Goal: Complete application form

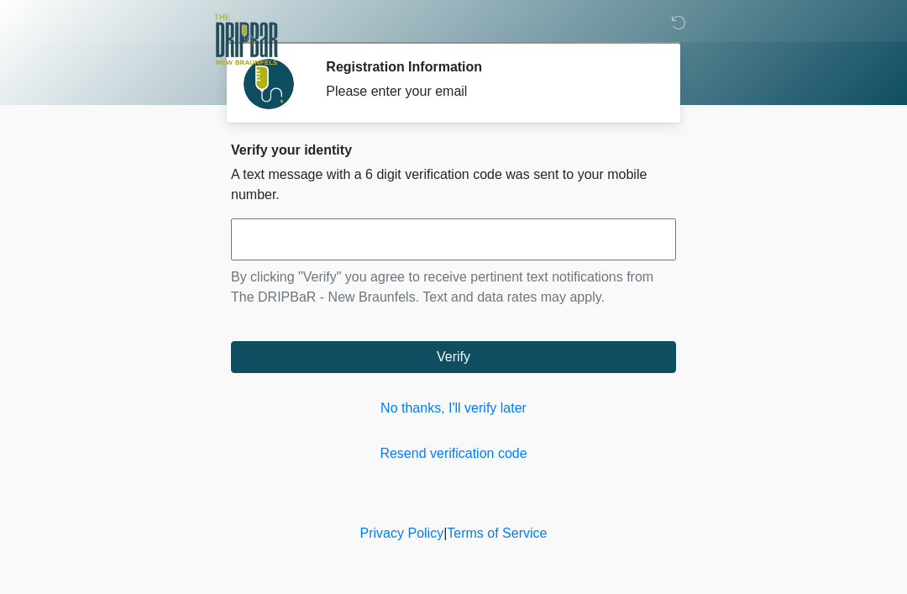
click at [464, 405] on link "No thanks, I'll verify later" at bounding box center [453, 408] width 445 height 20
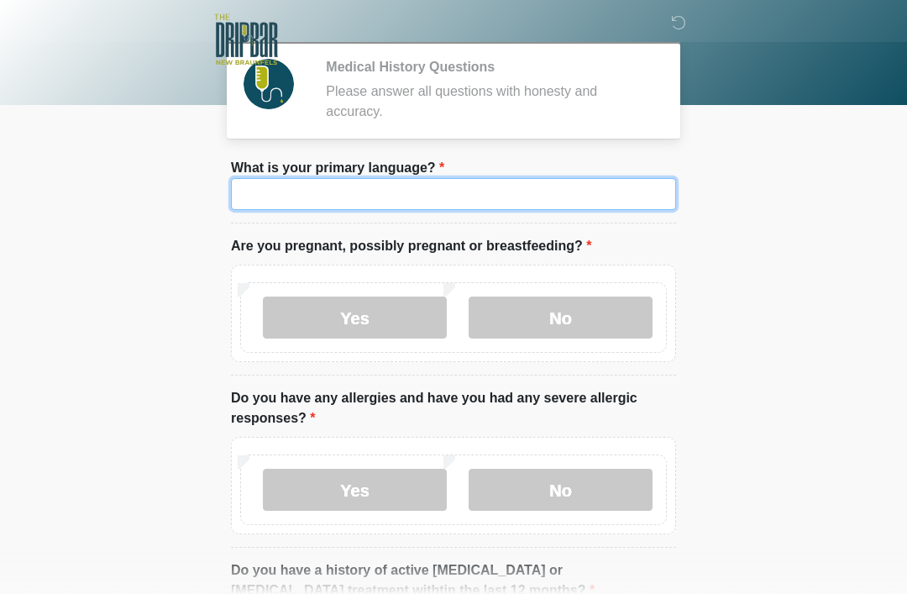
click at [503, 188] on input "What is your primary language?" at bounding box center [453, 194] width 445 height 32
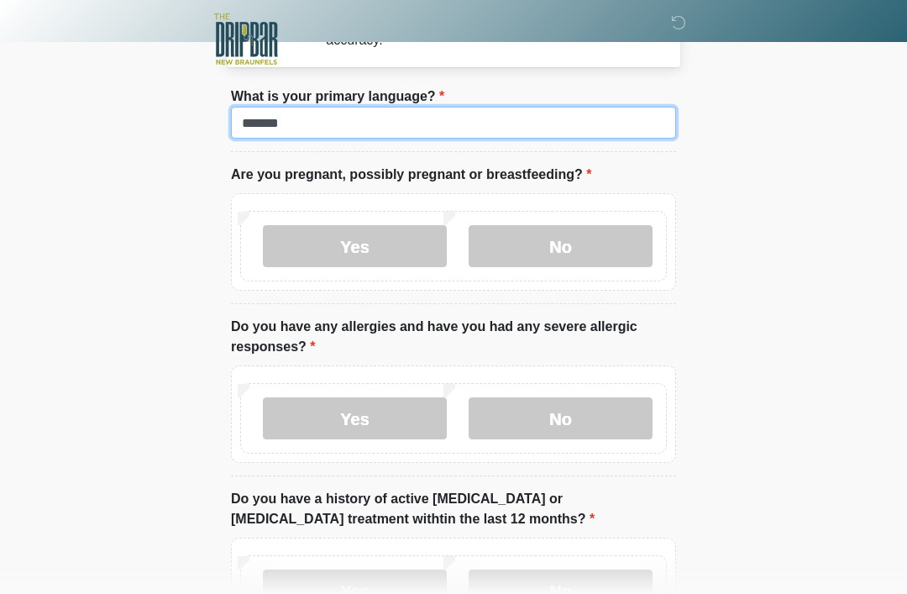
scroll to position [71, 0]
type input "*******"
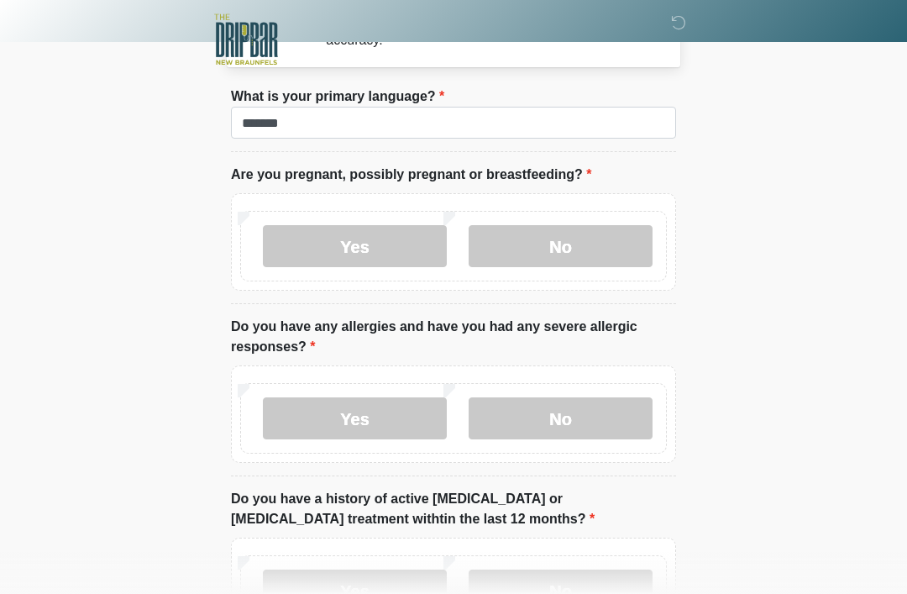
click at [593, 254] on label "No" at bounding box center [560, 246] width 184 height 42
click at [586, 421] on label "No" at bounding box center [560, 418] width 184 height 42
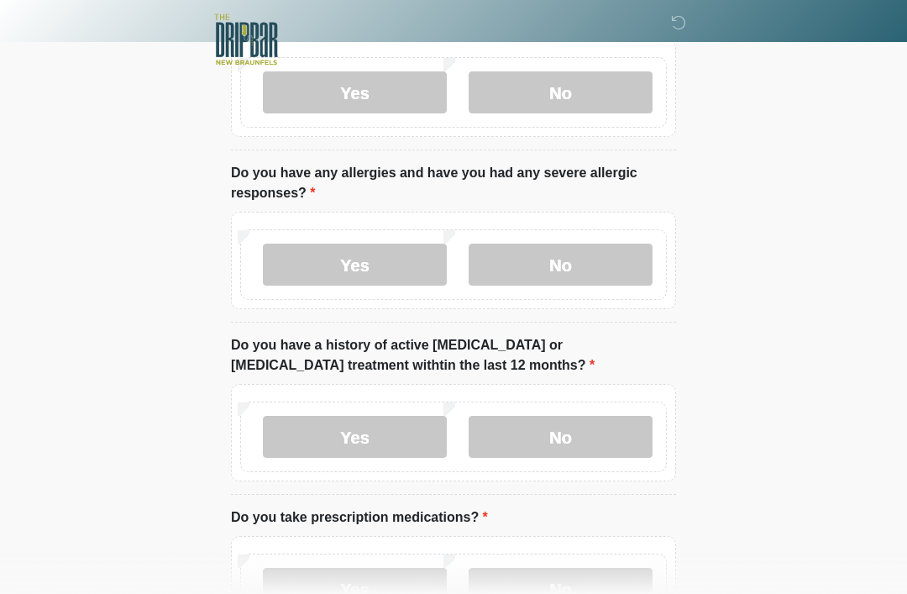
scroll to position [236, 0]
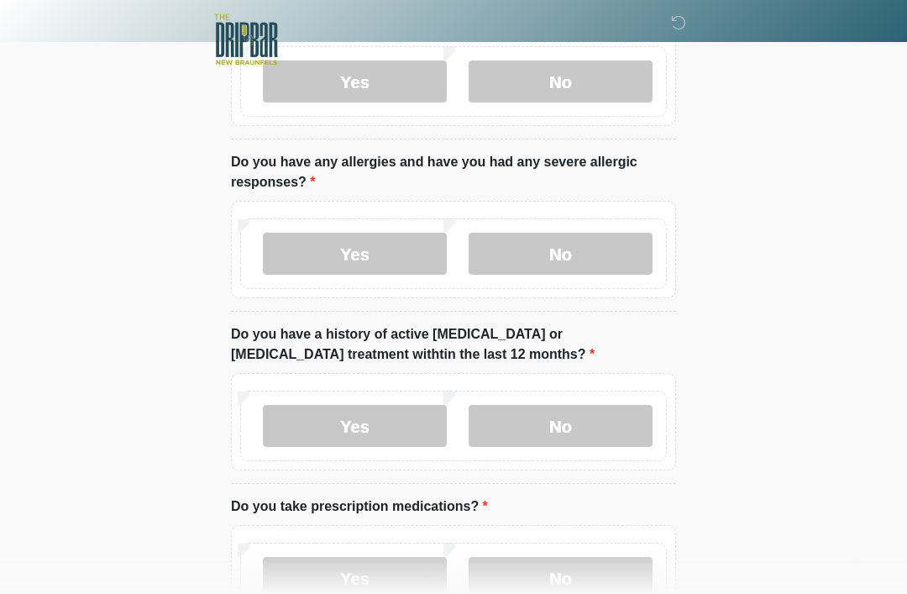
click at [615, 428] on label "No" at bounding box center [560, 426] width 184 height 42
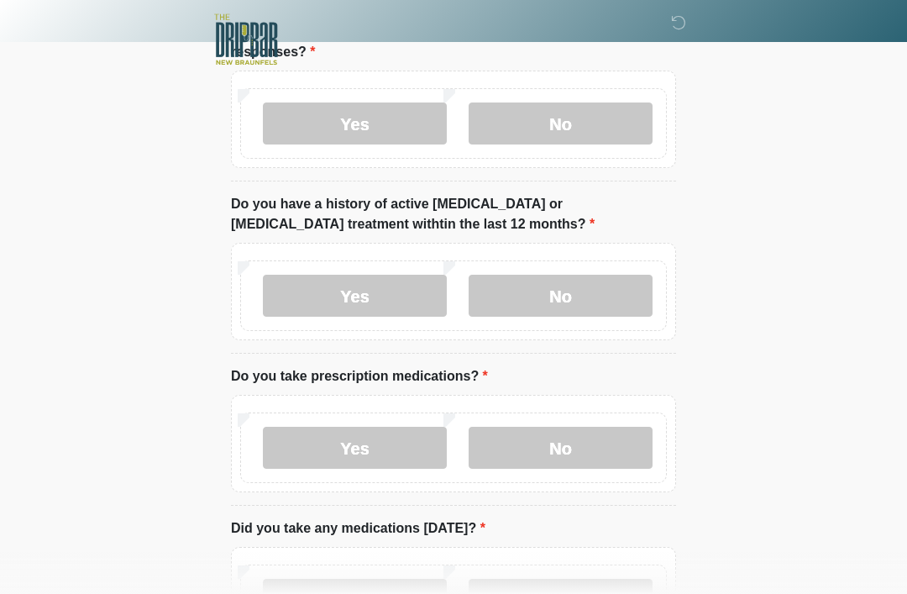
click at [617, 442] on label "No" at bounding box center [560, 447] width 184 height 42
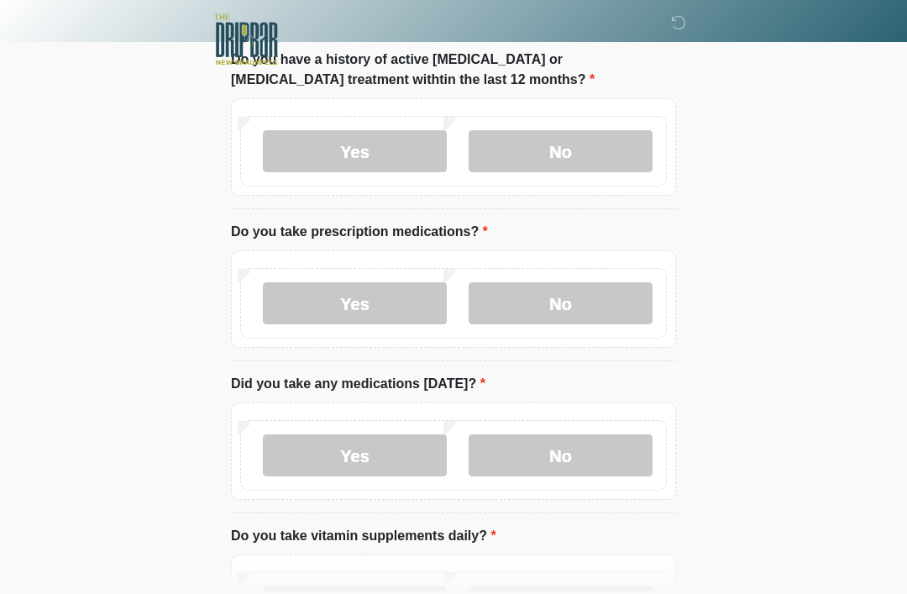
click at [619, 455] on label "No" at bounding box center [560, 455] width 184 height 42
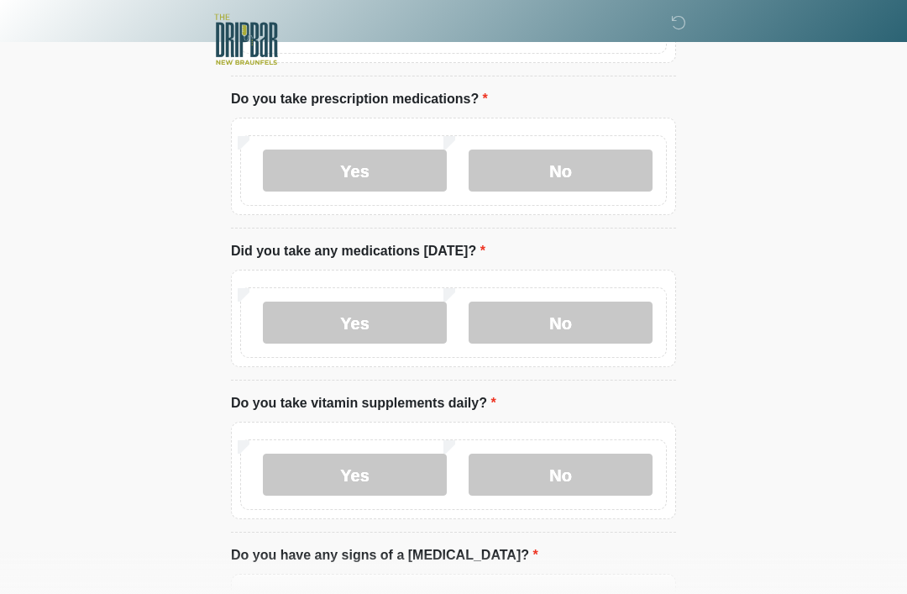
scroll to position [646, 0]
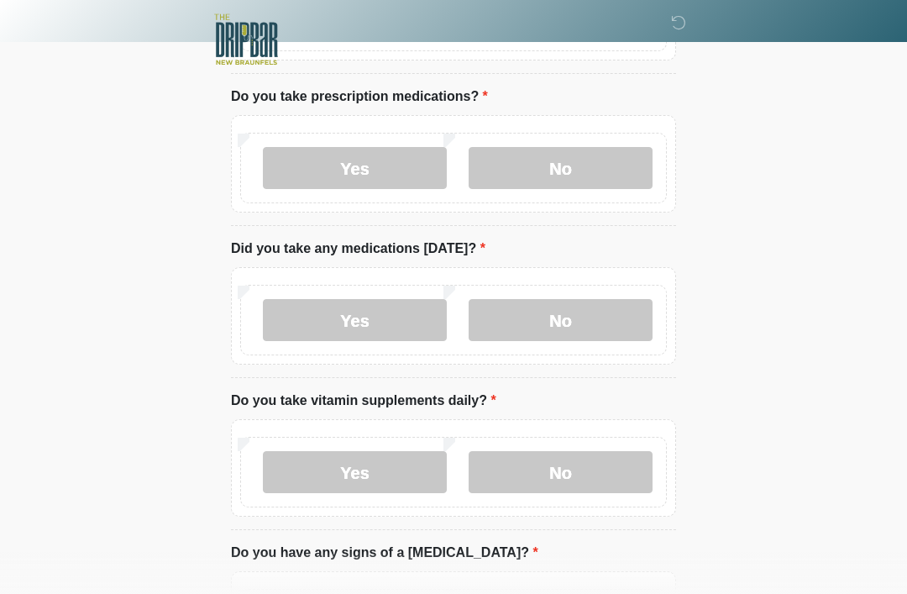
click at [387, 468] on label "Yes" at bounding box center [355, 472] width 184 height 42
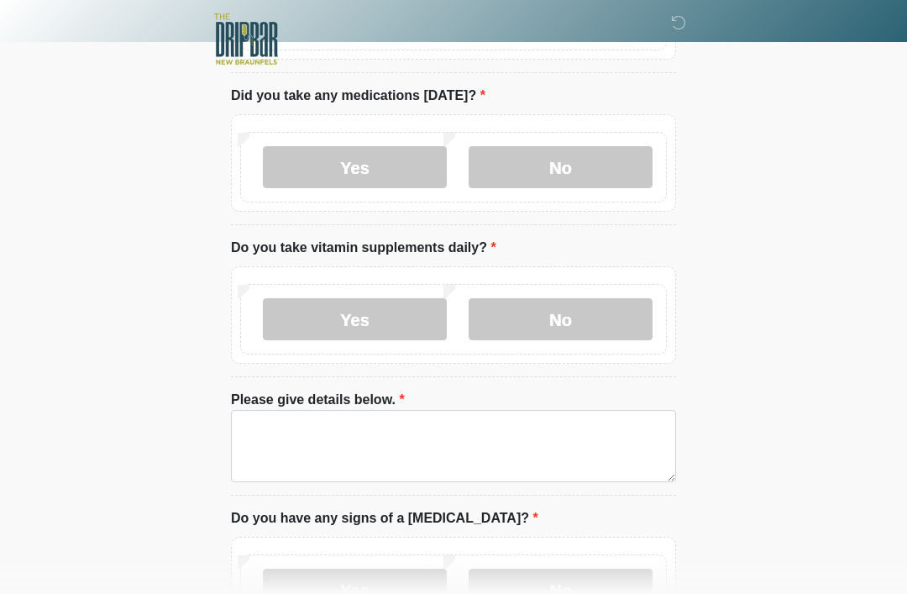
scroll to position [809, 0]
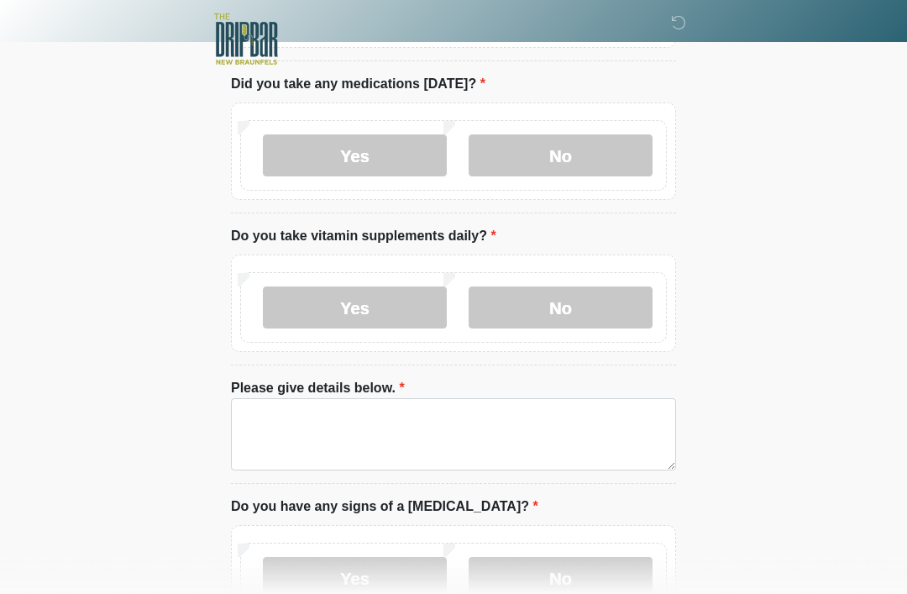
click at [574, 301] on label "No" at bounding box center [560, 308] width 184 height 42
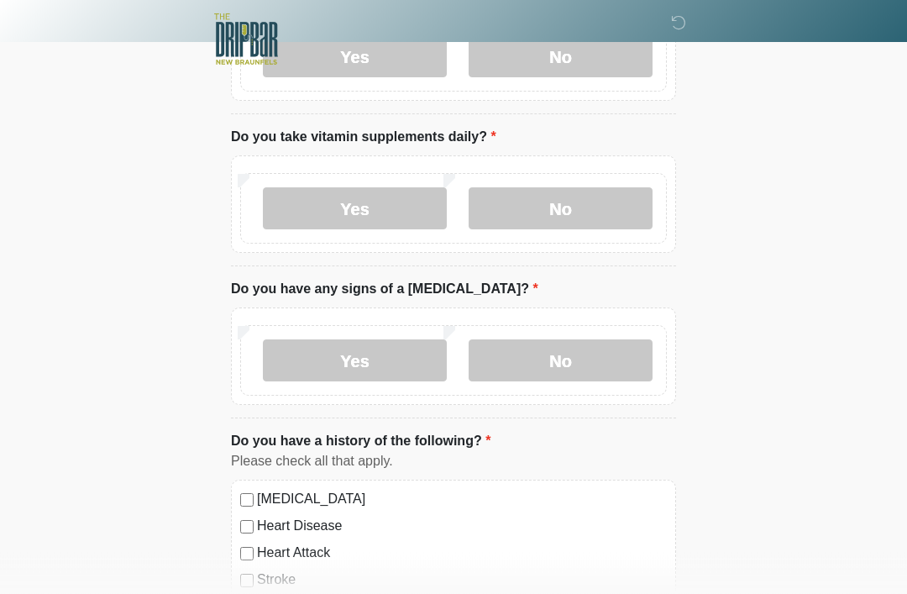
scroll to position [921, 0]
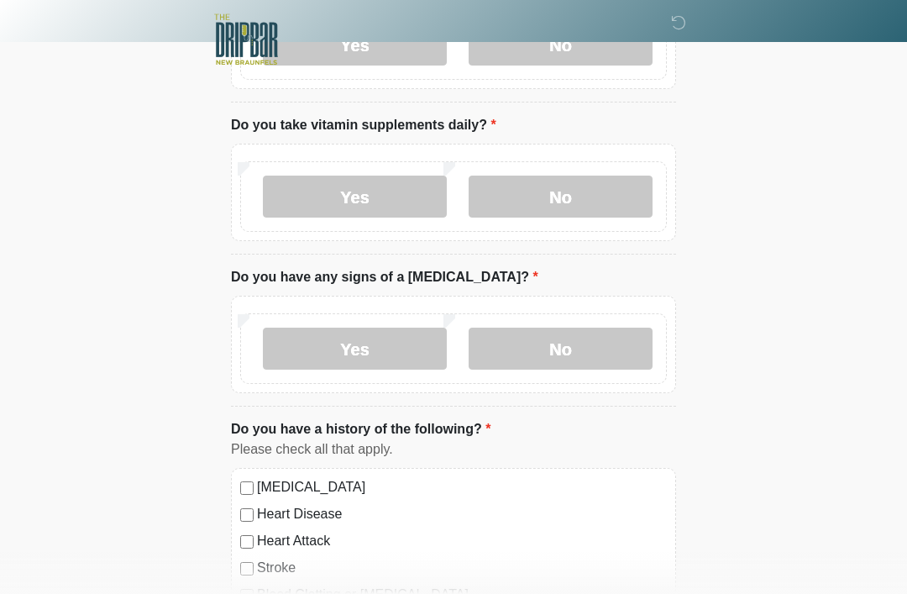
click at [609, 344] on label "No" at bounding box center [560, 348] width 184 height 42
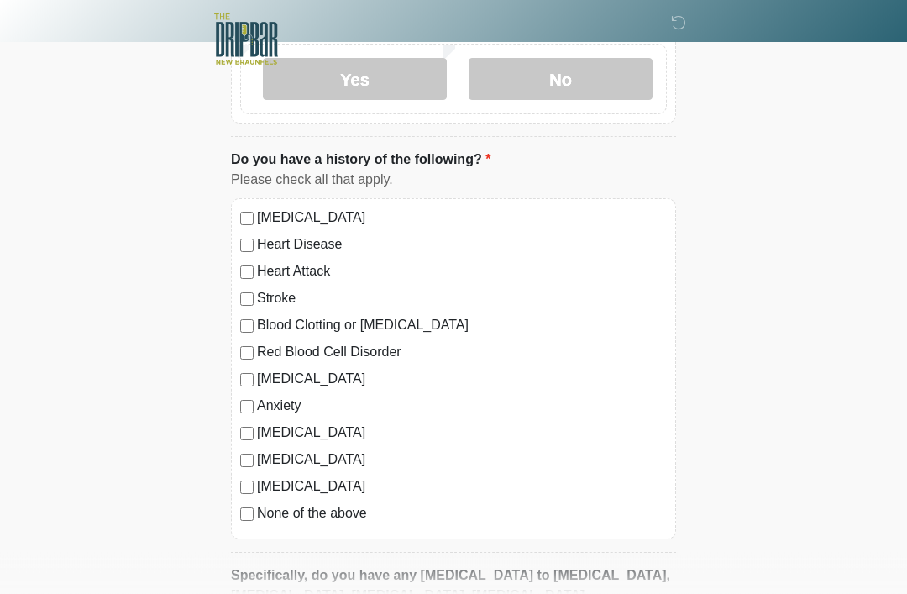
scroll to position [1191, 0]
click at [334, 515] on label "None of the above" at bounding box center [462, 512] width 410 height 20
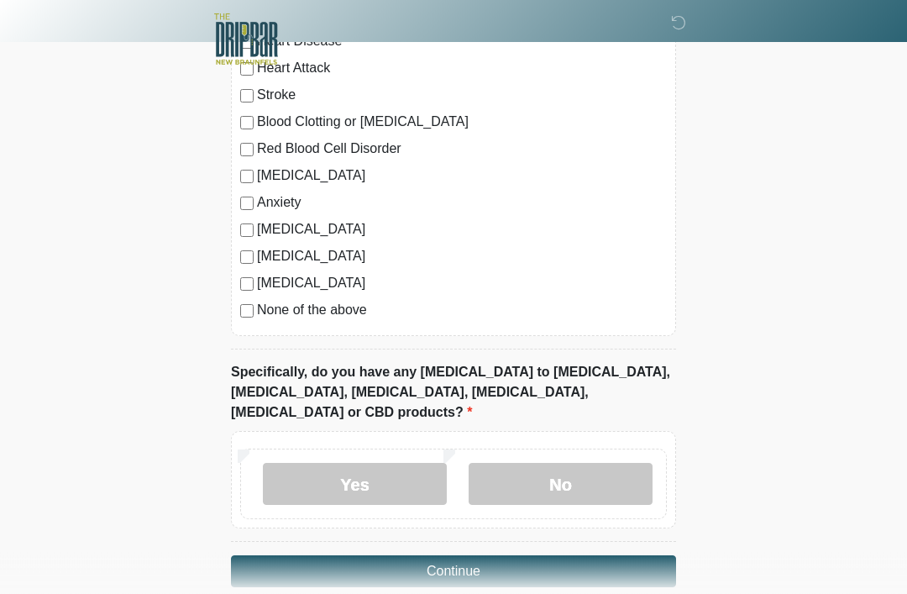
scroll to position [1399, 0]
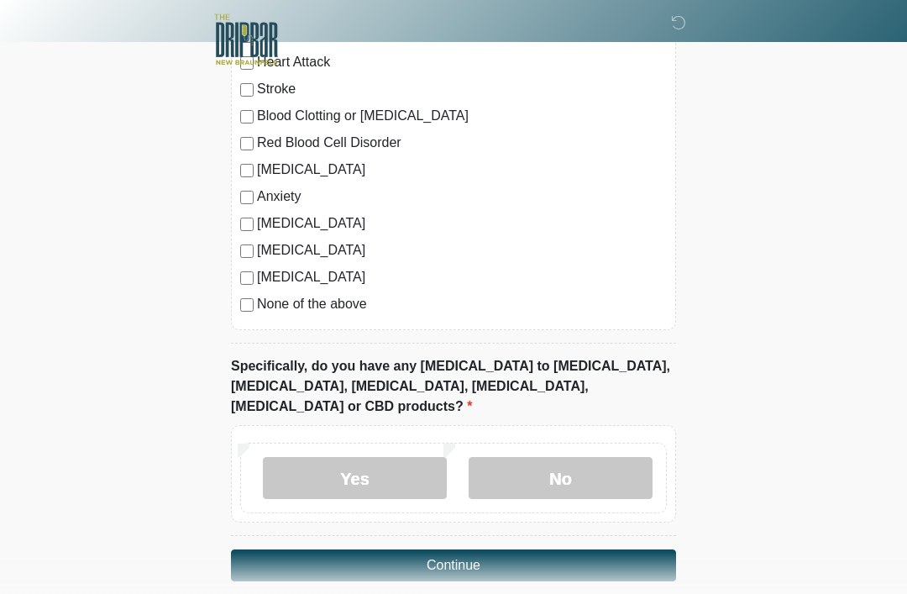
click at [600, 457] on label "No" at bounding box center [560, 478] width 184 height 42
click at [616, 549] on button "Continue" at bounding box center [453, 565] width 445 height 32
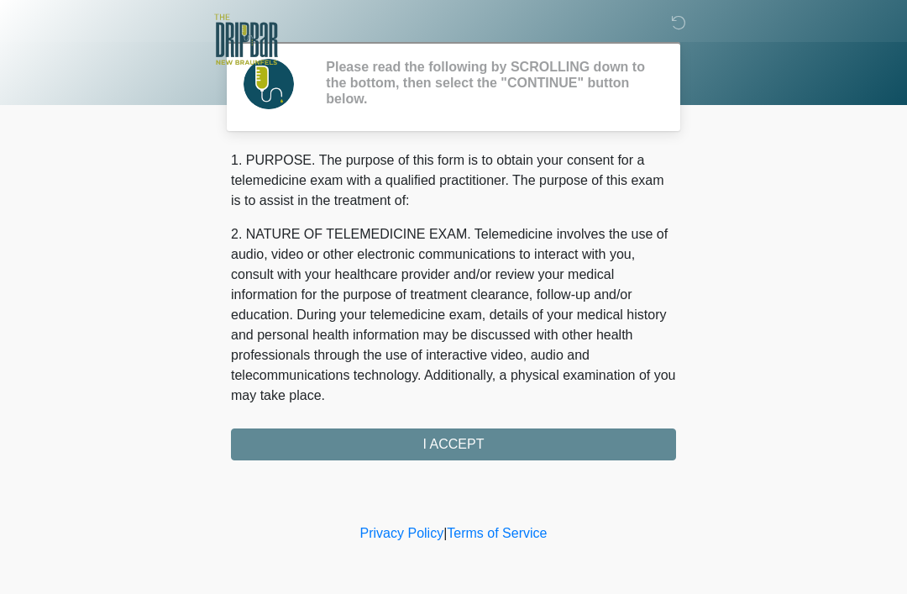
scroll to position [0, 0]
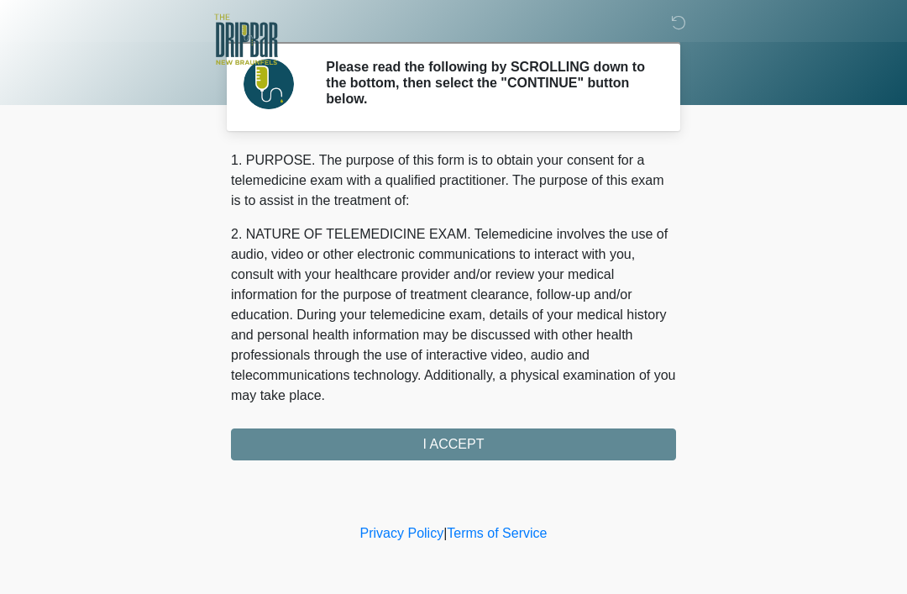
click at [644, 446] on div "1. PURPOSE. The purpose of this form is to obtain your consent for a telemedici…" at bounding box center [453, 305] width 445 height 310
click at [541, 449] on div "1. PURPOSE. The purpose of this form is to obtain your consent for a telemedici…" at bounding box center [453, 305] width 445 height 310
click at [465, 447] on div "1. PURPOSE. The purpose of this form is to obtain your consent for a telemedici…" at bounding box center [453, 305] width 445 height 310
click at [470, 440] on div "1. PURPOSE. The purpose of this form is to obtain your consent for a telemedici…" at bounding box center [453, 305] width 445 height 310
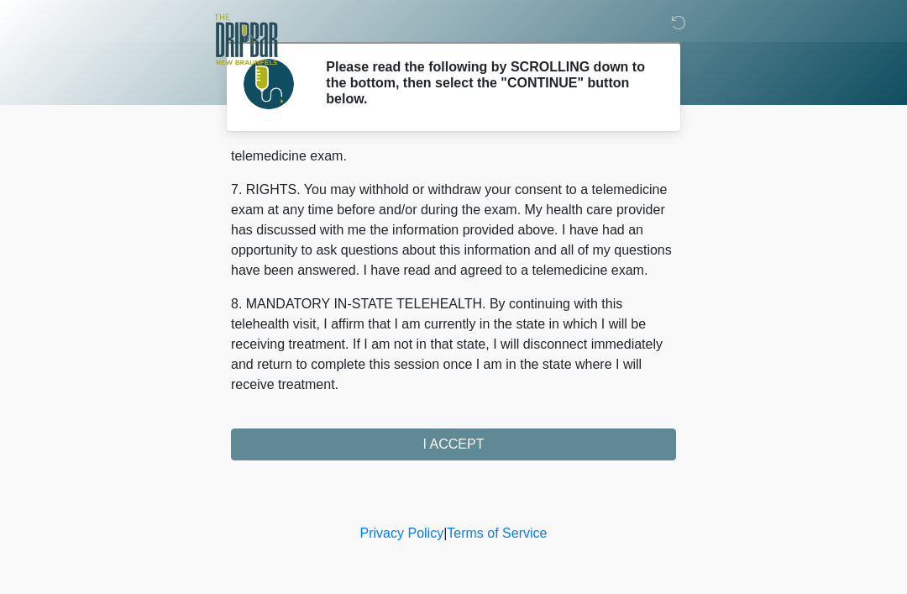
click at [568, 445] on div "1. PURPOSE. The purpose of this form is to obtain your consent for a telemedici…" at bounding box center [453, 305] width 445 height 310
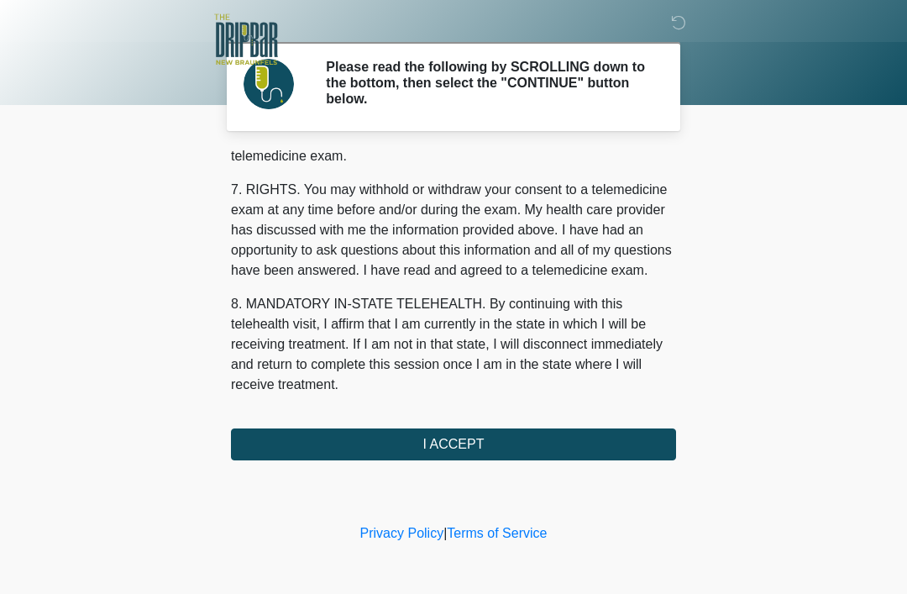
scroll to position [736, 0]
click at [655, 447] on button "I ACCEPT" at bounding box center [453, 444] width 445 height 32
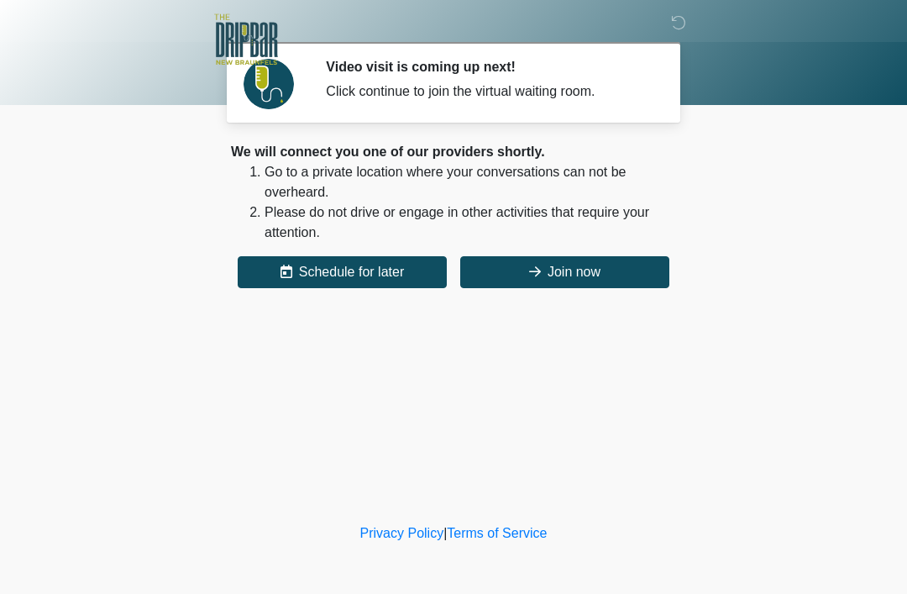
click at [615, 269] on button "Join now" at bounding box center [564, 272] width 209 height 32
click at [606, 279] on button "Join now" at bounding box center [564, 272] width 209 height 32
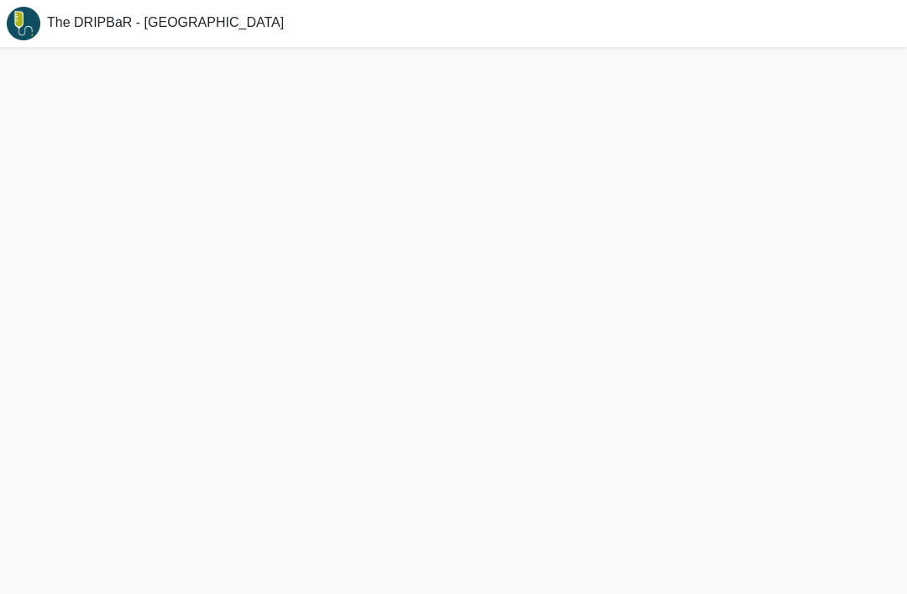
scroll to position [64, 0]
